Goal: Transaction & Acquisition: Purchase product/service

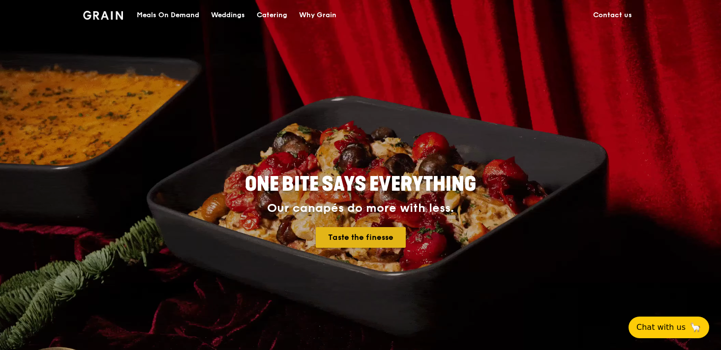
click at [379, 231] on link "Taste the finesse" at bounding box center [361, 237] width 90 height 21
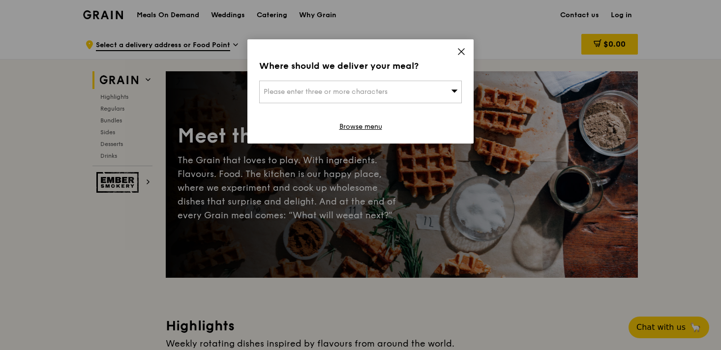
click at [376, 132] on div "Where should we deliver your meal? Please enter three or more characters Browse…" at bounding box center [360, 91] width 226 height 104
click at [377, 122] on link "Browse menu" at bounding box center [360, 127] width 43 height 10
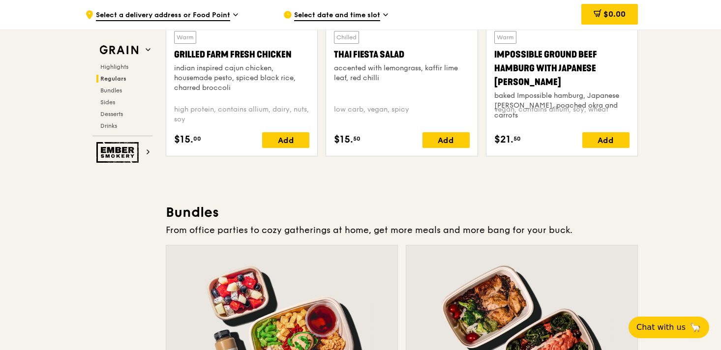
scroll to position [1255, 0]
